Goal: Transaction & Acquisition: Purchase product/service

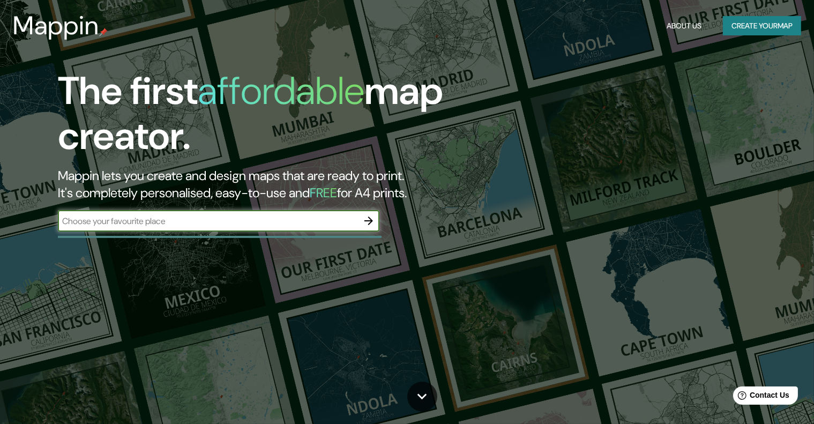
click at [217, 216] on input "text" at bounding box center [208, 221] width 300 height 12
type input "[GEOGRAPHIC_DATA]"
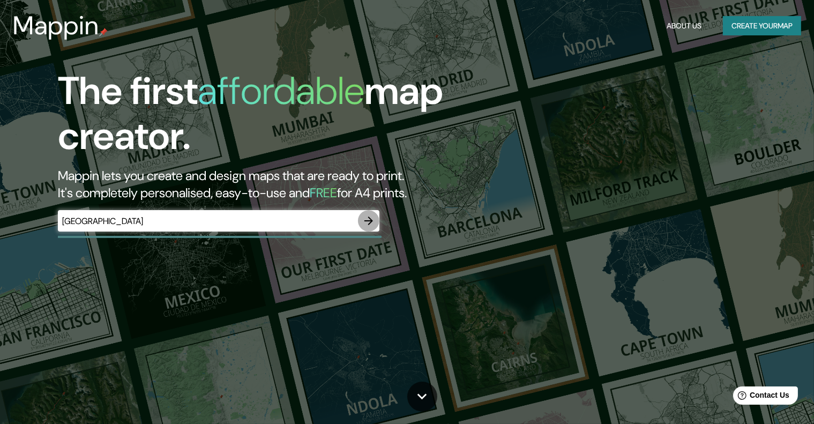
click at [365, 220] on icon "button" at bounding box center [368, 220] width 9 height 9
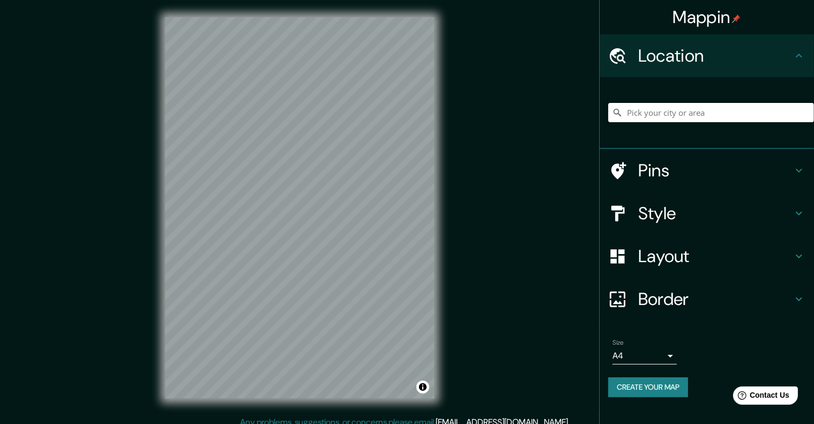
click at [661, 108] on input "Pick your city or area" at bounding box center [711, 112] width 206 height 19
type input "[GEOGRAPHIC_DATA], [GEOGRAPHIC_DATA], [GEOGRAPHIC_DATA]"
click at [803, 111] on icon "Clear" at bounding box center [805, 112] width 9 height 9
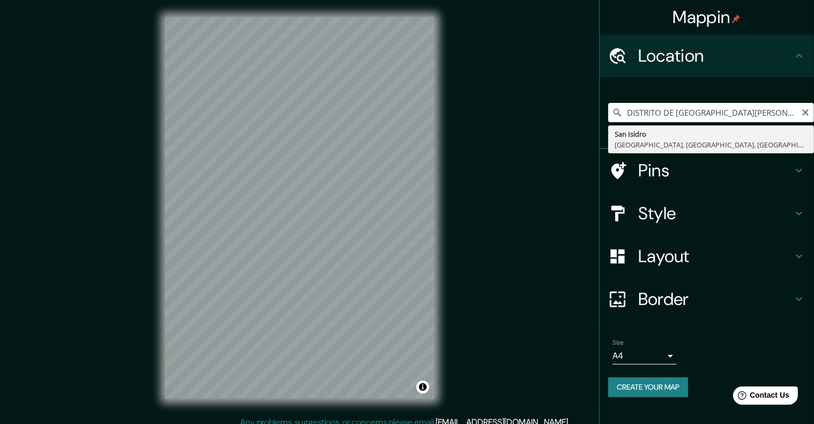
type input "[GEOGRAPHIC_DATA][PERSON_NAME], [GEOGRAPHIC_DATA], [GEOGRAPHIC_DATA], [GEOGRAPH…"
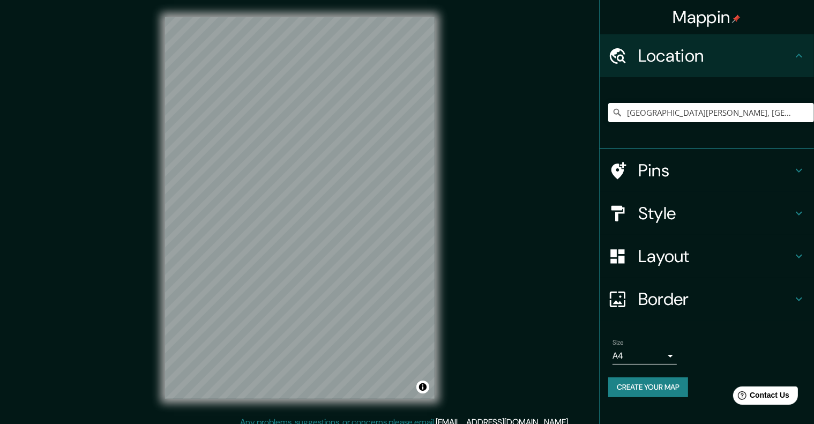
click at [799, 214] on icon at bounding box center [799, 214] width 6 height 4
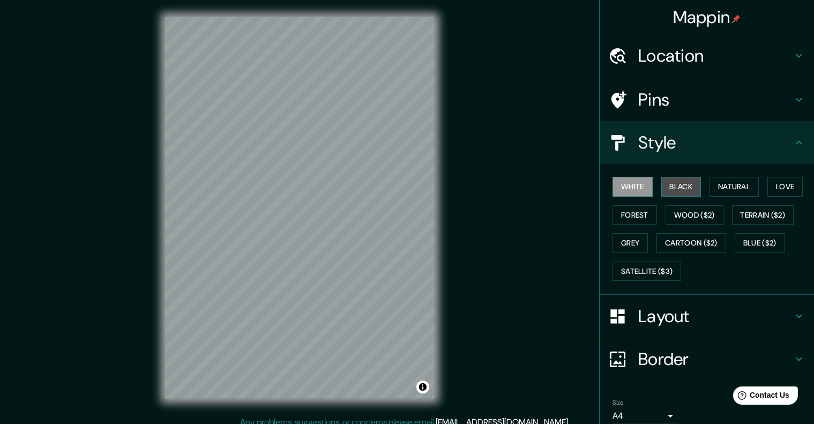
click at [687, 186] on button "Black" at bounding box center [681, 187] width 40 height 20
click at [716, 184] on button "Natural" at bounding box center [733, 187] width 49 height 20
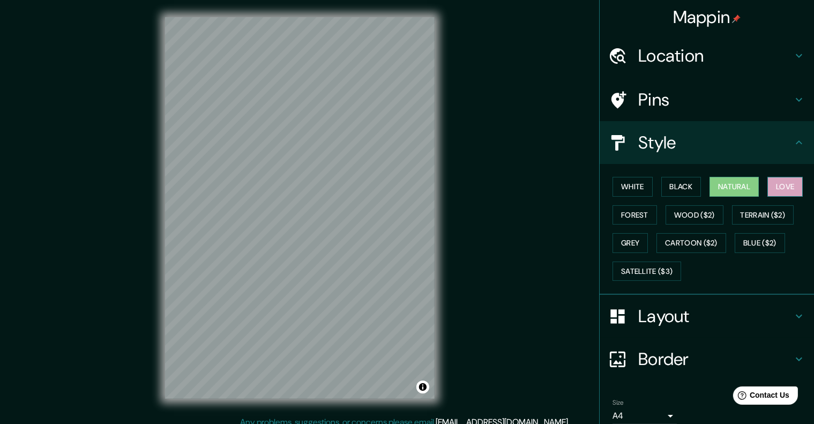
click at [767, 188] on button "Love" at bounding box center [784, 187] width 35 height 20
click at [619, 223] on button "Forest" at bounding box center [634, 215] width 44 height 20
click at [639, 197] on div "White Black Natural Love Forest Wood ($2) Terrain ($2) Grey Cartoon ($2) Blue (…" at bounding box center [711, 229] width 206 height 113
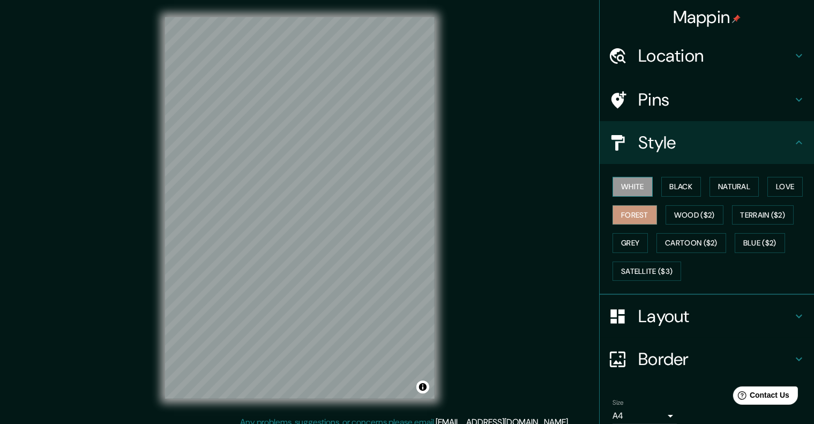
click at [635, 184] on button "White" at bounding box center [632, 187] width 40 height 20
click at [660, 411] on body "Mappin Location San Isidro, Lima, Provincia de Lima, Perú Pins Style White Blac…" at bounding box center [407, 212] width 814 height 424
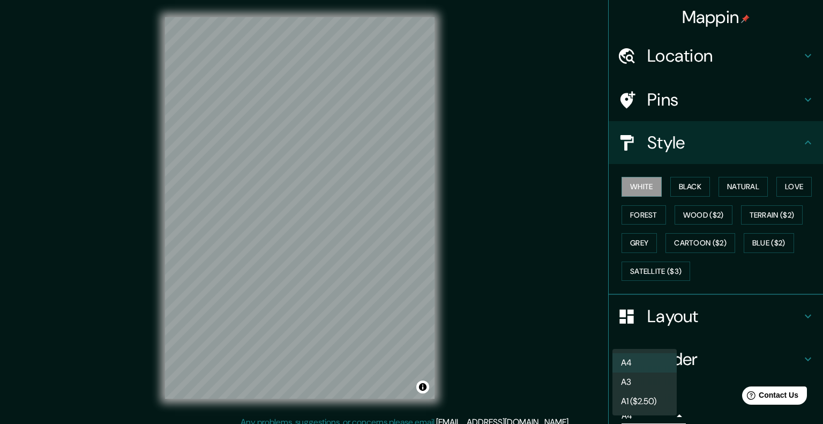
click at [653, 383] on li "A3" at bounding box center [644, 381] width 64 height 19
type input "a4"
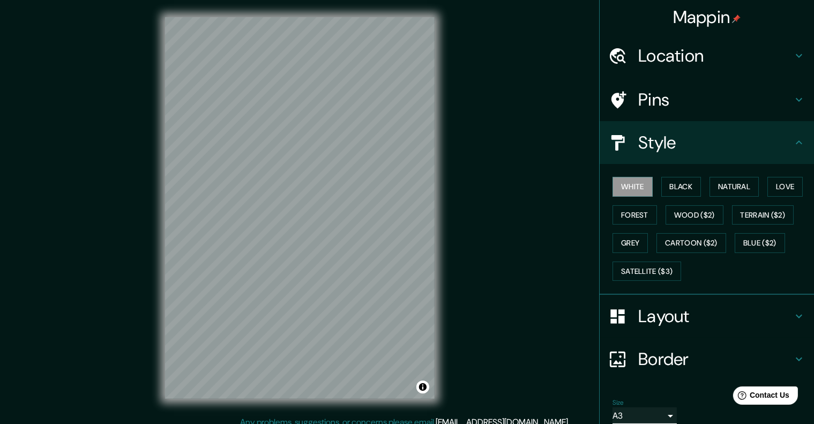
scroll to position [44, 0]
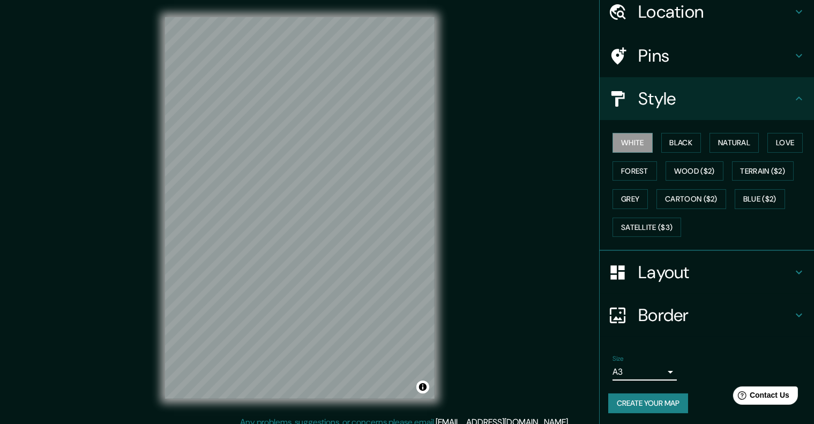
click at [792, 271] on icon at bounding box center [798, 272] width 13 height 13
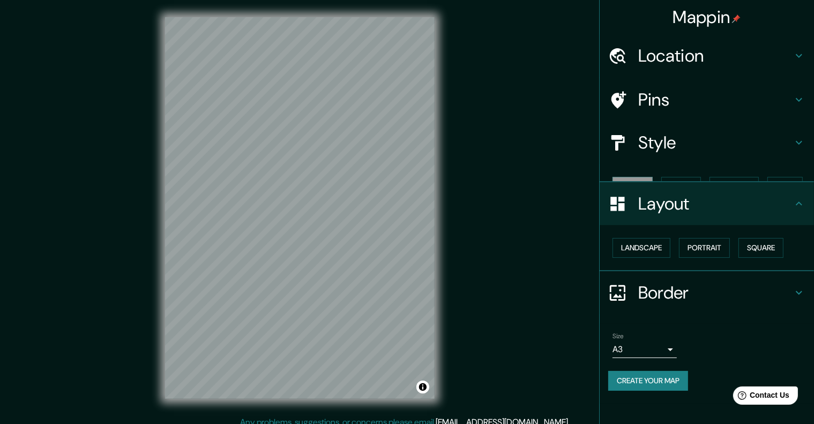
scroll to position [0, 0]
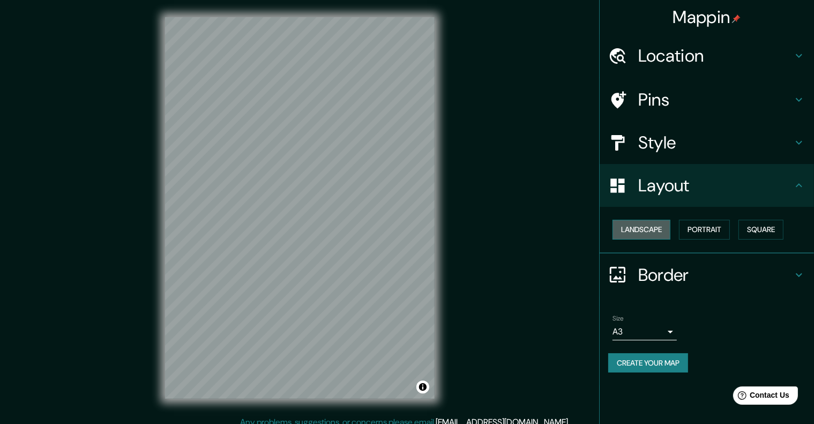
click at [651, 226] on button "Landscape" at bounding box center [641, 230] width 58 height 20
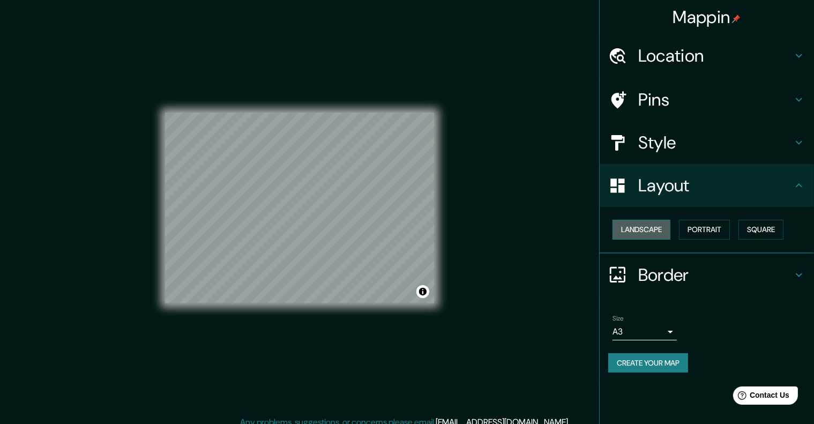
click at [651, 226] on button "Landscape" at bounding box center [641, 230] width 58 height 20
click at [721, 229] on button "Portrait" at bounding box center [704, 230] width 51 height 20
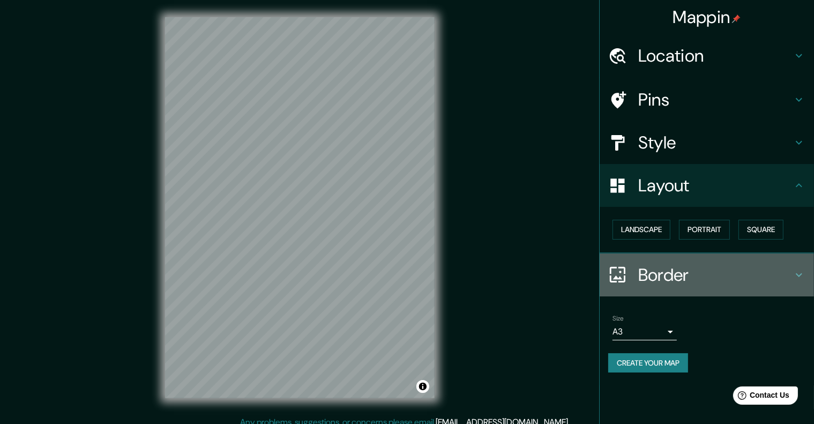
click at [798, 266] on div "Border" at bounding box center [706, 274] width 214 height 43
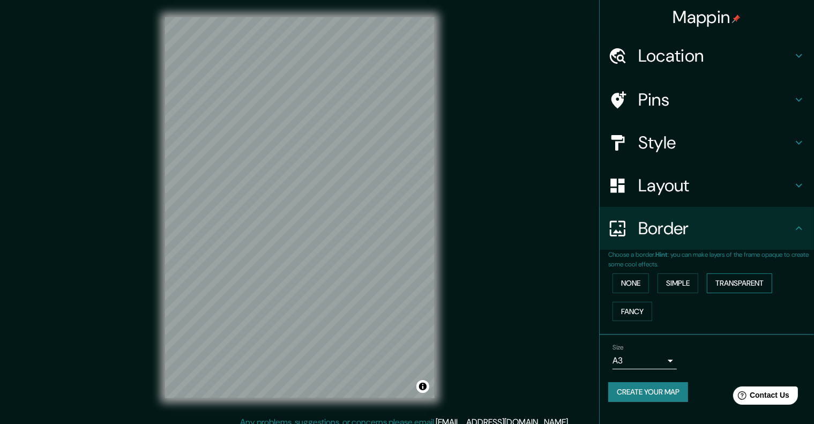
click at [755, 282] on button "Transparent" at bounding box center [739, 283] width 65 height 20
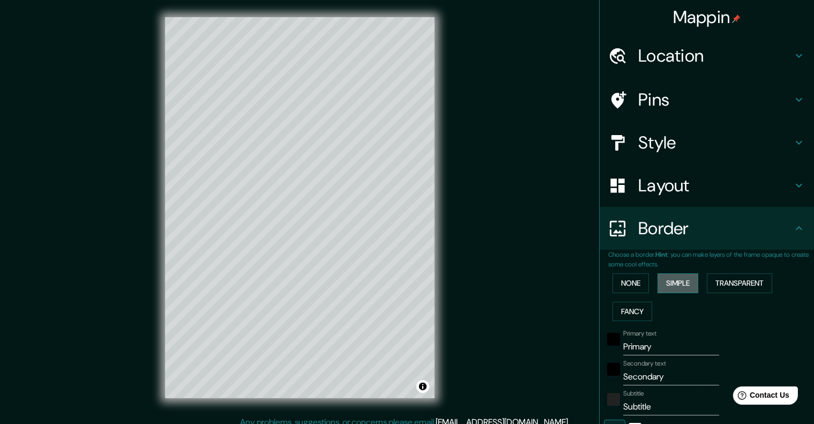
click at [676, 284] on button "Simple" at bounding box center [677, 283] width 41 height 20
click at [620, 279] on button "None" at bounding box center [630, 283] width 36 height 20
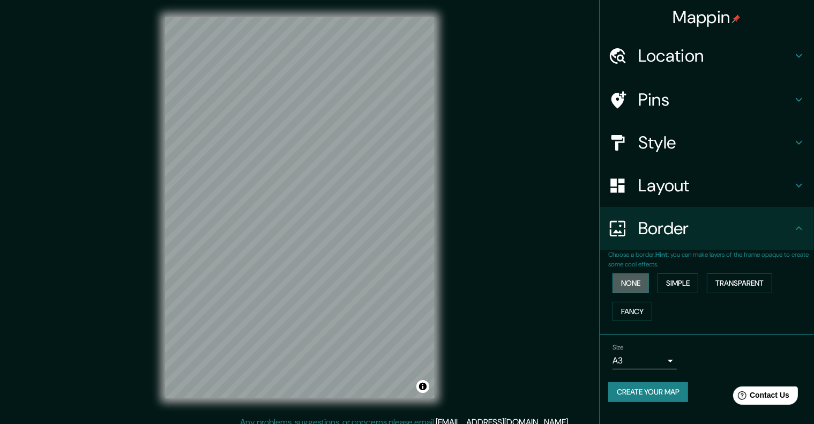
click at [627, 281] on button "None" at bounding box center [630, 283] width 36 height 20
click at [628, 308] on button "Fancy" at bounding box center [632, 312] width 40 height 20
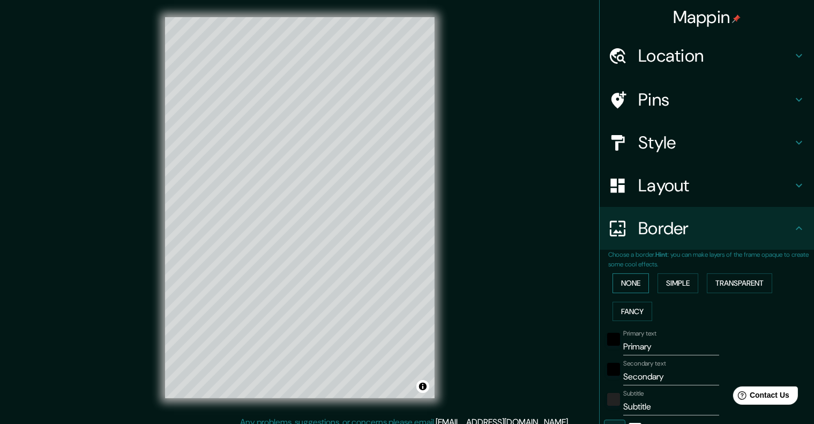
click at [628, 285] on button "None" at bounding box center [630, 283] width 36 height 20
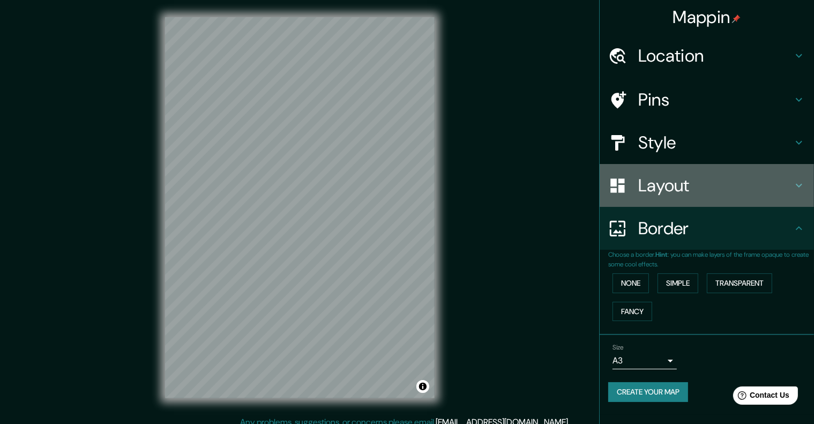
click at [795, 186] on icon at bounding box center [798, 185] width 13 height 13
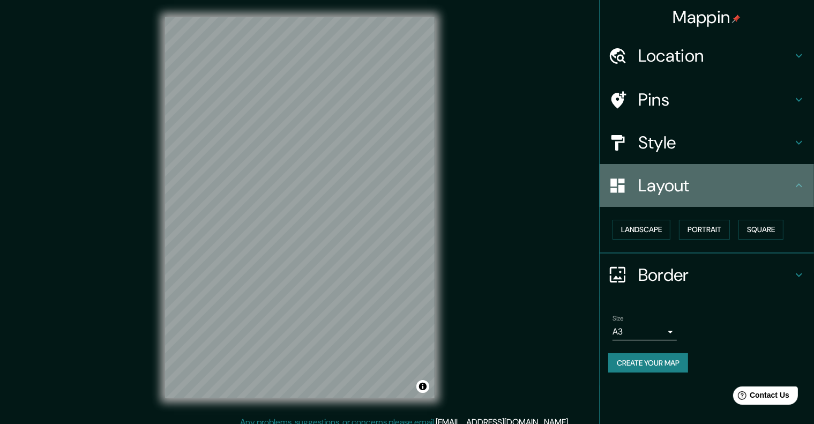
click at [795, 186] on icon at bounding box center [798, 185] width 13 height 13
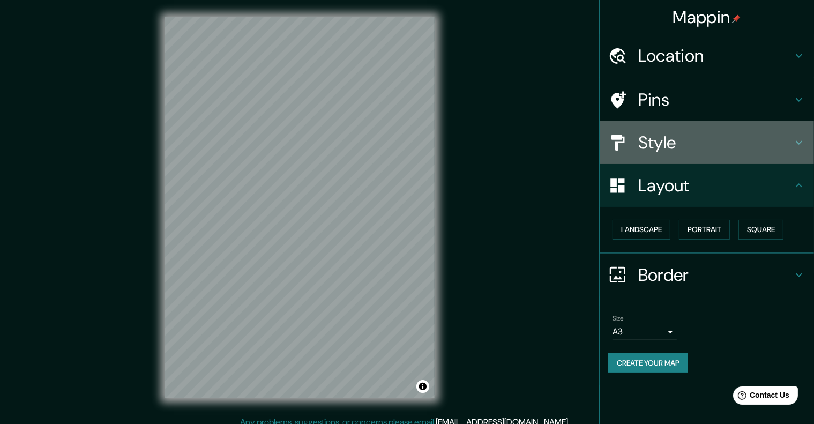
click at [801, 152] on div "Style" at bounding box center [706, 142] width 214 height 43
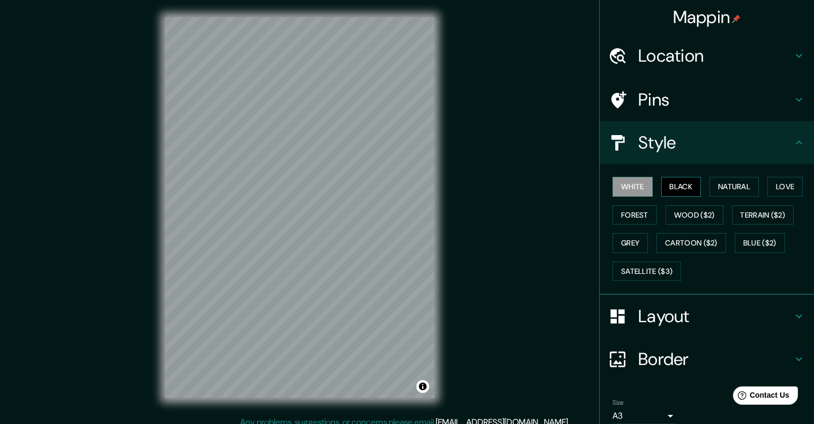
click at [685, 186] on button "Black" at bounding box center [681, 187] width 40 height 20
click at [620, 184] on button "White" at bounding box center [632, 187] width 40 height 20
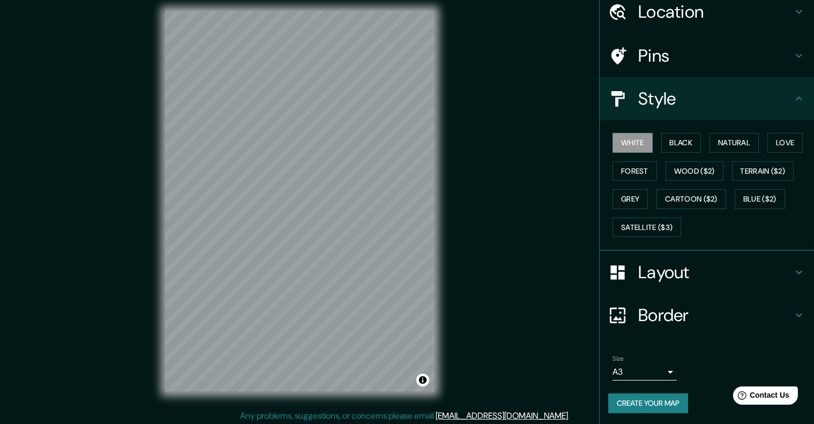
scroll to position [9, 0]
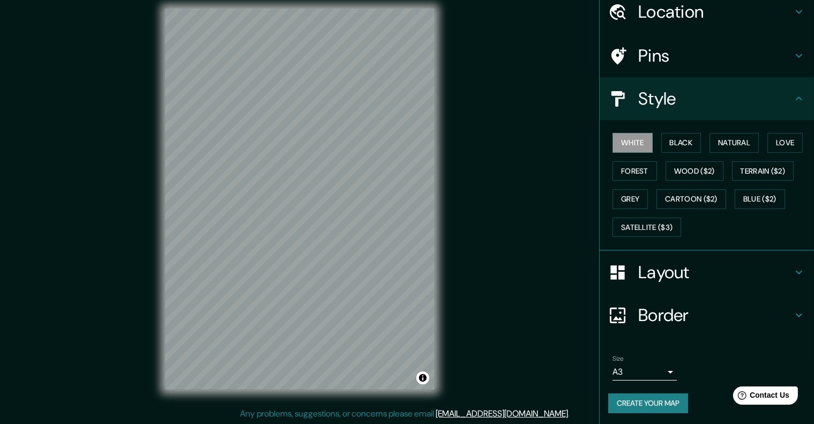
click at [654, 400] on button "Create your map" at bounding box center [648, 403] width 80 height 20
click at [707, 324] on h4 "Border" at bounding box center [715, 314] width 154 height 21
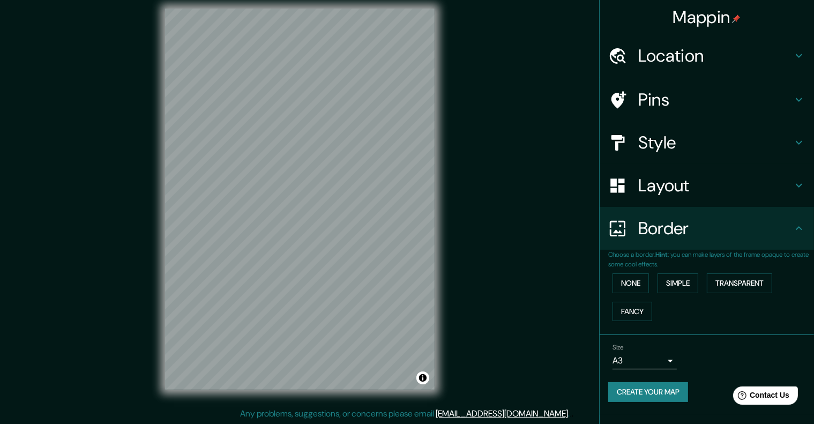
scroll to position [0, 0]
click at [801, 53] on icon at bounding box center [798, 55] width 13 height 13
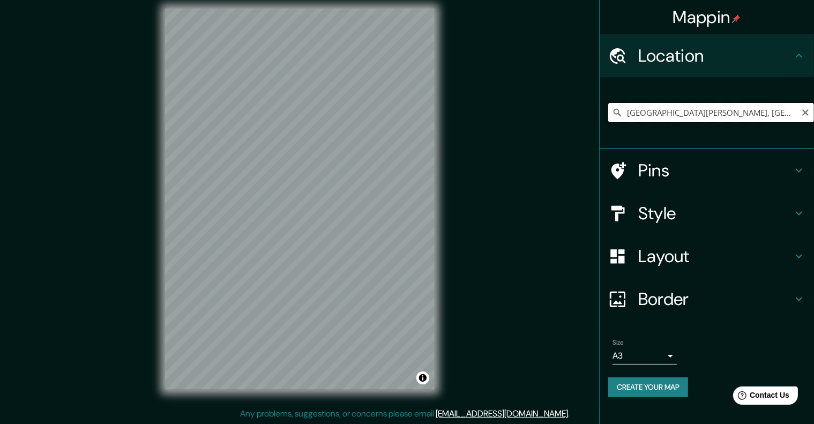
click at [785, 110] on input "[GEOGRAPHIC_DATA][PERSON_NAME], [GEOGRAPHIC_DATA], [GEOGRAPHIC_DATA], [GEOGRAPH…" at bounding box center [711, 112] width 206 height 19
click at [638, 380] on button "Create your map" at bounding box center [648, 387] width 80 height 20
click at [654, 388] on button "Create your map" at bounding box center [648, 387] width 80 height 20
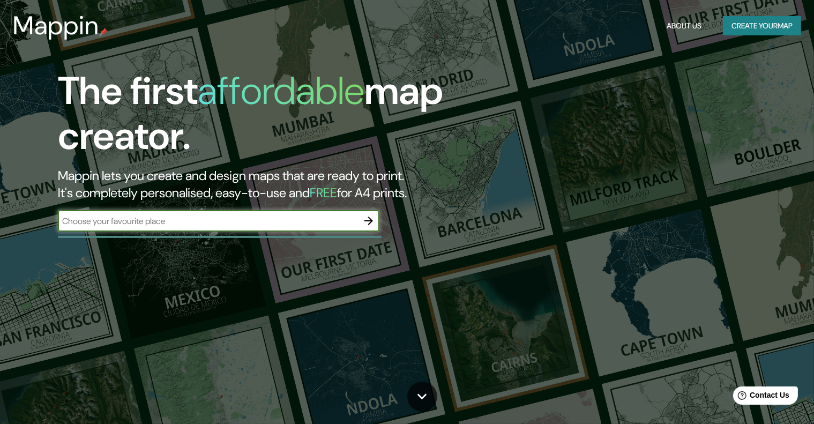
click at [366, 220] on icon "button" at bounding box center [368, 220] width 9 height 9
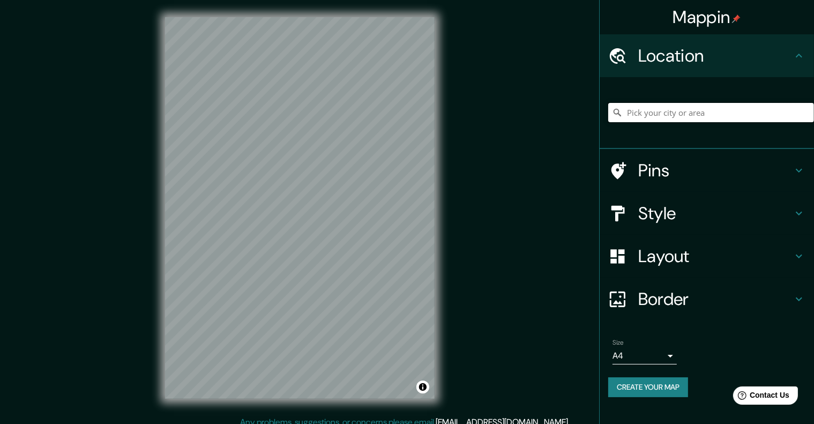
click at [639, 108] on input "Pick your city or area" at bounding box center [711, 112] width 206 height 19
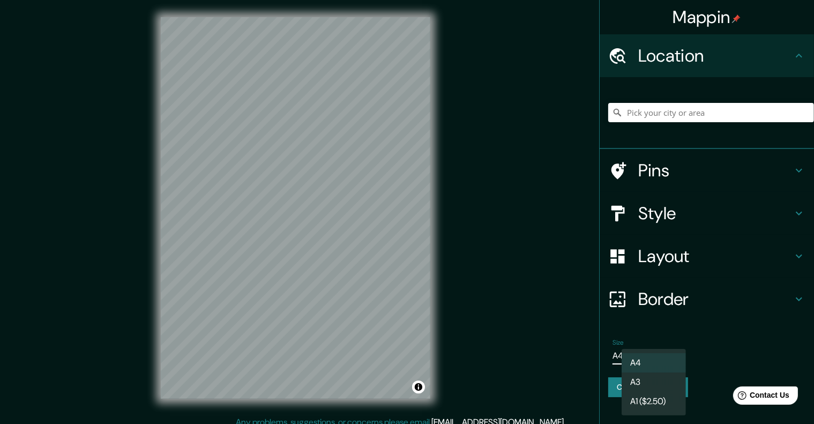
drag, startPoint x: 672, startPoint y: 351, endPoint x: 655, endPoint y: 353, distance: 16.6
click at [672, 351] on body "Mappin Location Pins Style Layout Border Choose a border. Hint : you can make l…" at bounding box center [407, 212] width 814 height 424
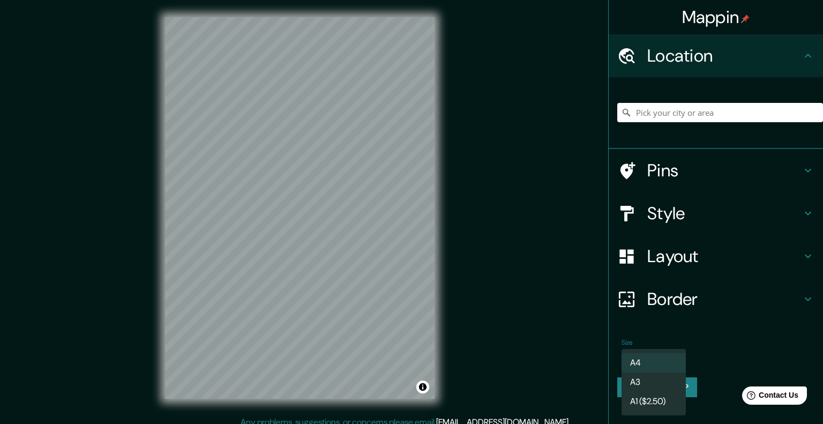
click at [644, 378] on li "A3" at bounding box center [653, 381] width 64 height 19
type input "a4"
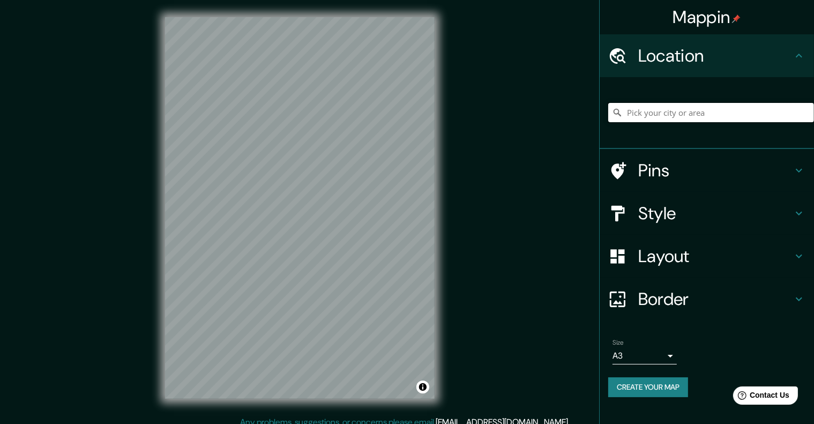
click at [674, 115] on input "Pick your city or area" at bounding box center [711, 112] width 206 height 19
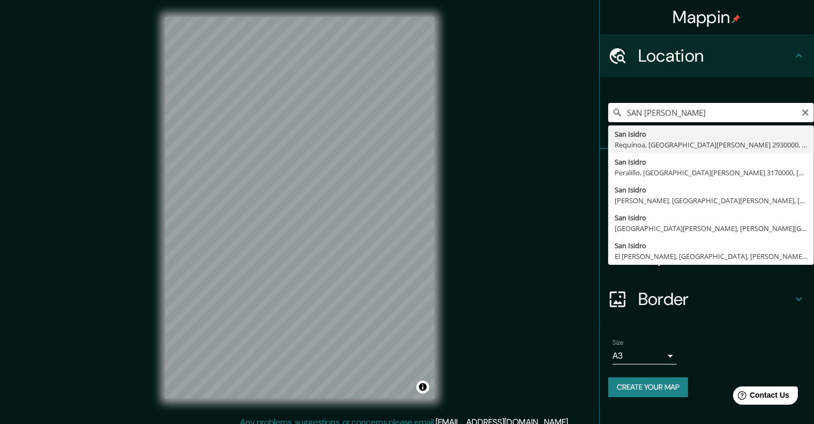
click at [652, 111] on input "SAN [PERSON_NAME]" at bounding box center [711, 112] width 206 height 19
click at [686, 113] on input "SAN [PERSON_NAME]" at bounding box center [711, 112] width 206 height 19
type input "[GEOGRAPHIC_DATA][PERSON_NAME], [GEOGRAPHIC_DATA], [GEOGRAPHIC_DATA], [GEOGRAPH…"
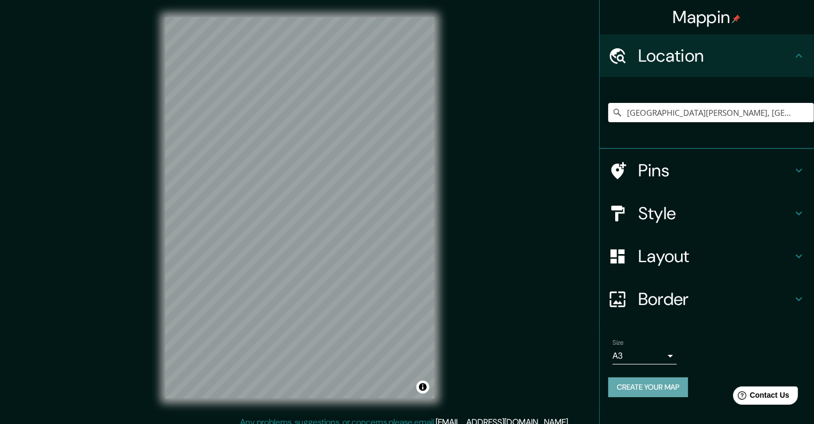
click at [663, 391] on button "Create your map" at bounding box center [648, 387] width 80 height 20
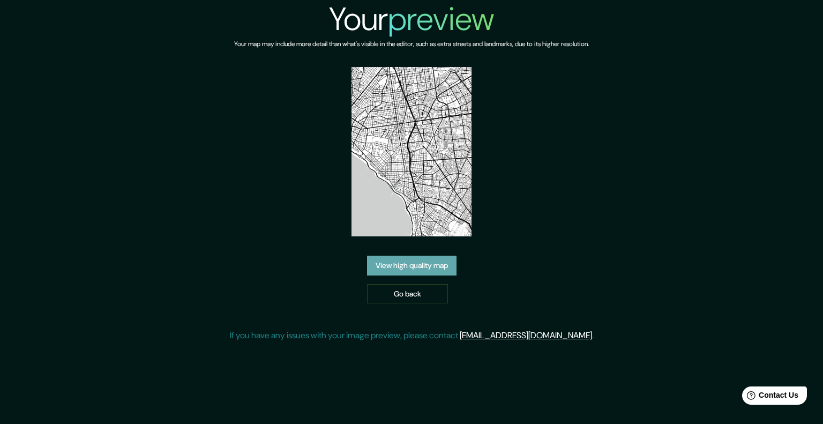
click at [422, 266] on link "View high quality map" at bounding box center [411, 266] width 89 height 20
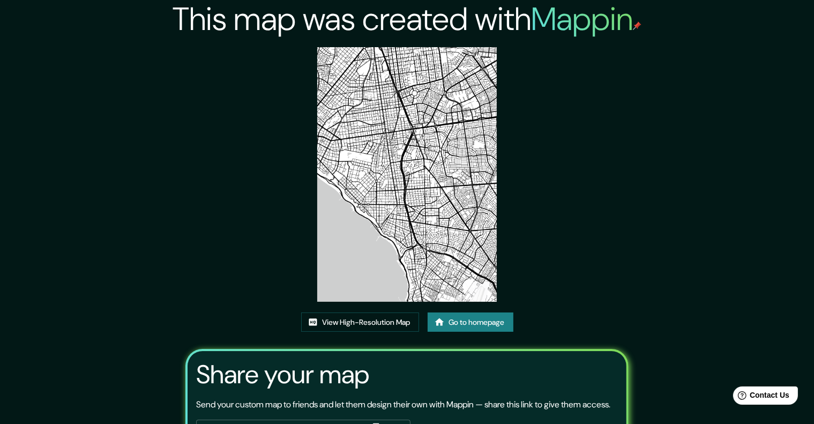
click at [375, 74] on img at bounding box center [407, 174] width 180 height 254
click at [349, 324] on link "View High-Resolution Map" at bounding box center [360, 322] width 118 height 20
